Goal: Find specific page/section: Find specific page/section

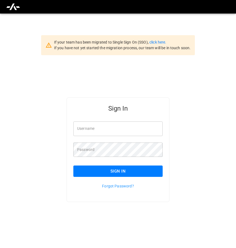
type input "**********"
click at [153, 175] on button "Sign In" at bounding box center [117, 171] width 89 height 11
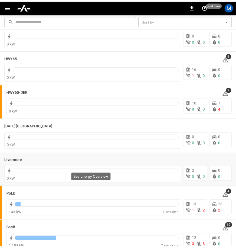
scroll to position [81, 0]
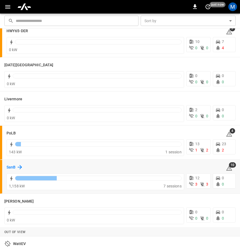
click at [19, 166] on icon at bounding box center [20, 167] width 7 height 7
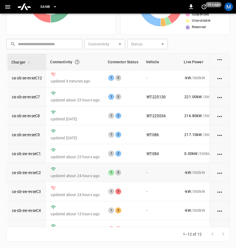
scroll to position [0, 38]
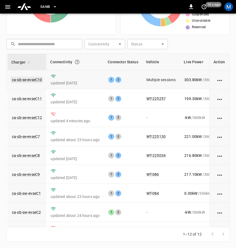
click at [34, 78] on link "ca-sb-se-evseC10" at bounding box center [27, 80] width 32 height 7
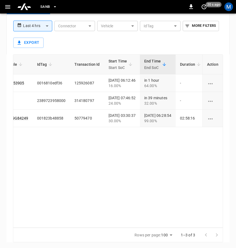
scroll to position [0, 111]
